Goal: Use online tool/utility

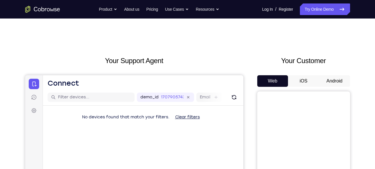
click at [326, 80] on button "Android" at bounding box center [334, 81] width 31 height 12
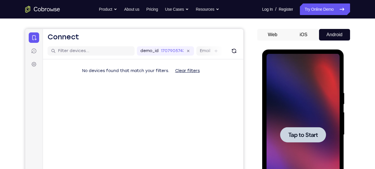
click at [262, 110] on div "Tap to Start" at bounding box center [303, 136] width 82 height 173
click at [296, 112] on div at bounding box center [302, 135] width 73 height 162
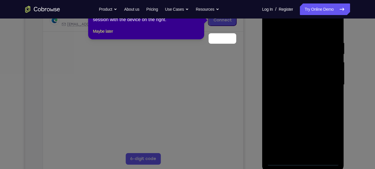
scroll to position [75, 0]
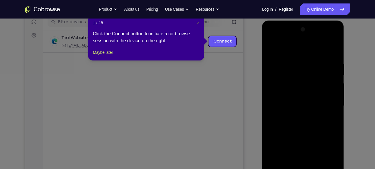
click at [199, 24] on span "×" at bounding box center [198, 23] width 2 height 5
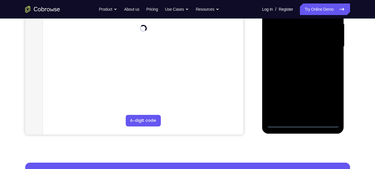
scroll to position [136, 0]
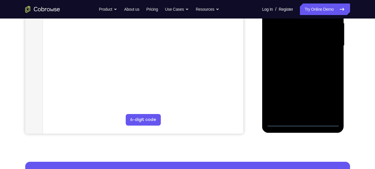
click at [304, 123] on div at bounding box center [302, 46] width 73 height 162
click at [325, 95] on div at bounding box center [302, 46] width 73 height 162
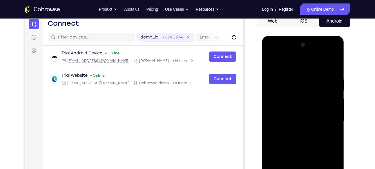
scroll to position [61, 0]
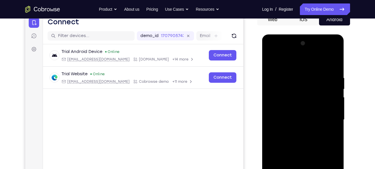
click at [277, 61] on div at bounding box center [302, 120] width 73 height 162
click at [329, 120] on div at bounding box center [302, 120] width 73 height 162
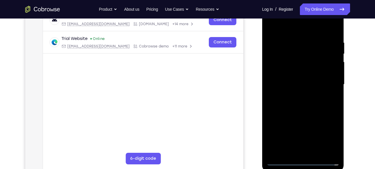
scroll to position [97, 0]
click at [296, 95] on div at bounding box center [302, 84] width 73 height 162
click at [299, 113] on div at bounding box center [302, 84] width 73 height 162
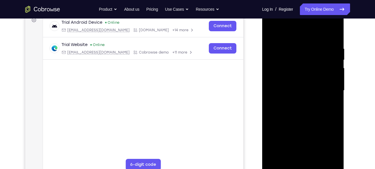
scroll to position [90, 0]
click at [300, 84] on div at bounding box center [302, 91] width 73 height 162
click at [305, 87] on div at bounding box center [302, 91] width 73 height 162
click at [285, 85] on div at bounding box center [302, 91] width 73 height 162
click at [297, 95] on div at bounding box center [302, 91] width 73 height 162
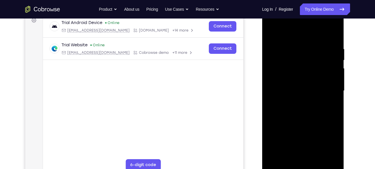
click at [300, 158] on div at bounding box center [302, 91] width 73 height 162
click at [296, 70] on div at bounding box center [302, 91] width 73 height 162
click at [296, 23] on div at bounding box center [302, 91] width 73 height 162
click at [296, 102] on div at bounding box center [302, 91] width 73 height 162
click at [304, 121] on div at bounding box center [302, 91] width 73 height 162
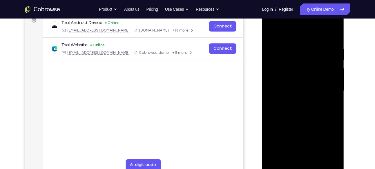
click at [298, 88] on div at bounding box center [302, 91] width 73 height 162
click at [291, 71] on div at bounding box center [302, 91] width 73 height 162
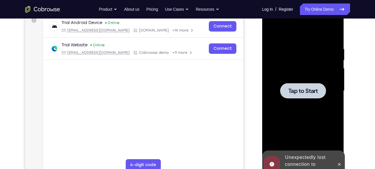
click at [299, 73] on div at bounding box center [302, 91] width 73 height 162
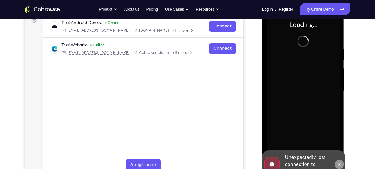
click at [340, 162] on icon at bounding box center [339, 164] width 5 height 5
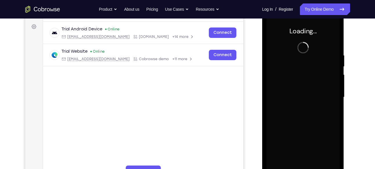
scroll to position [84, 0]
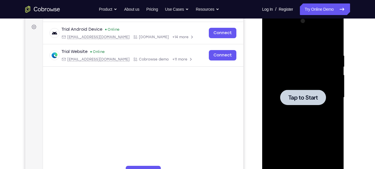
click at [309, 92] on div at bounding box center [303, 97] width 46 height 15
click at [300, 91] on div at bounding box center [303, 97] width 46 height 15
click at [285, 89] on div at bounding box center [302, 98] width 73 height 162
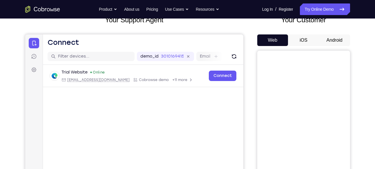
scroll to position [40, 0]
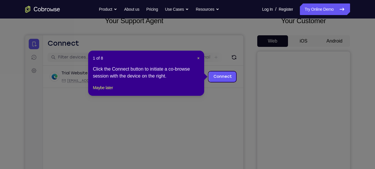
click at [327, 37] on icon at bounding box center [189, 84] width 379 height 169
click at [198, 58] on span "×" at bounding box center [198, 58] width 2 height 5
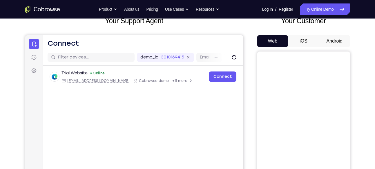
click at [333, 43] on button "Android" at bounding box center [334, 41] width 31 height 12
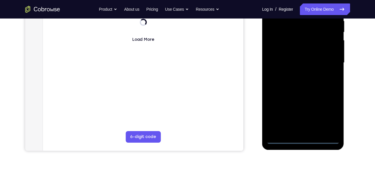
scroll to position [119, 0]
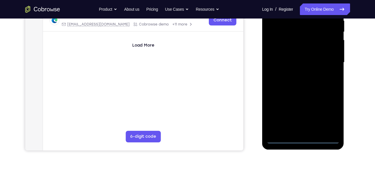
click at [304, 139] on div at bounding box center [302, 62] width 73 height 162
click at [329, 114] on div at bounding box center [302, 62] width 73 height 162
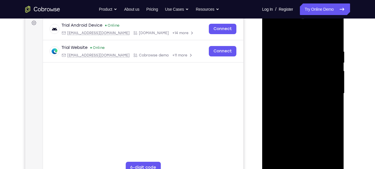
scroll to position [88, 0]
